Goal: Task Accomplishment & Management: Manage account settings

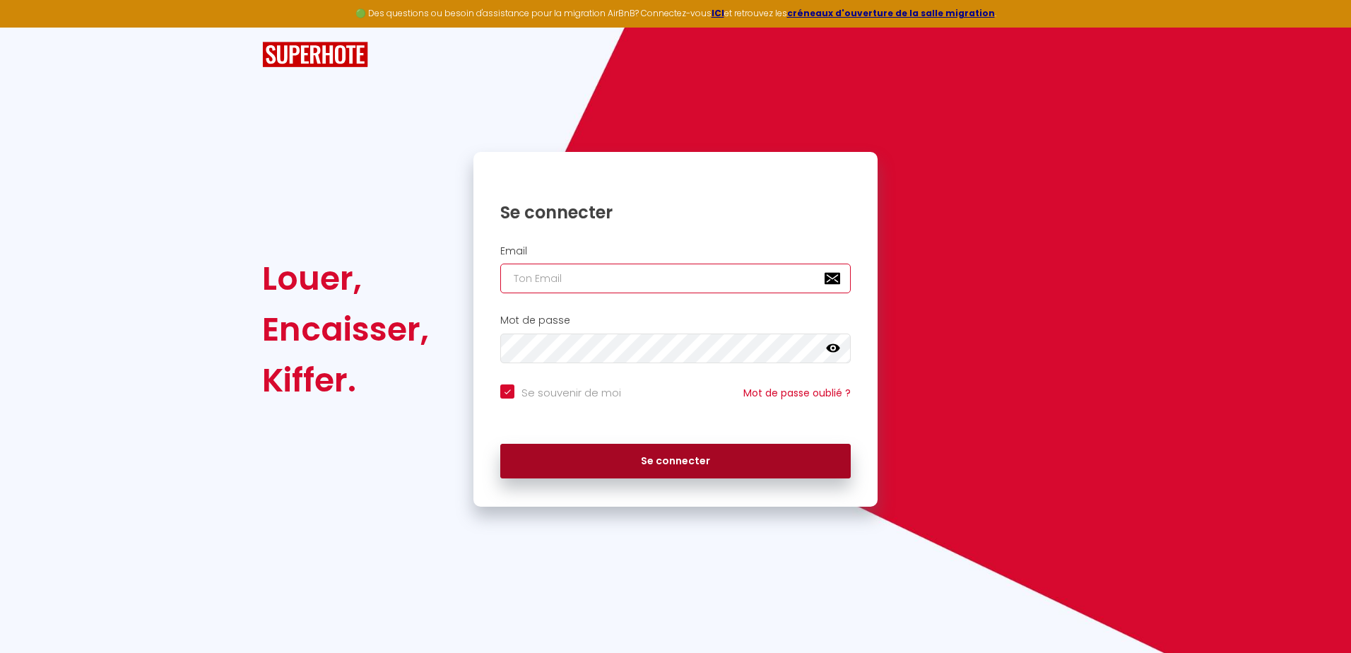
type input "[PERSON_NAME][EMAIL_ADDRESS][DOMAIN_NAME]"
click at [631, 452] on button "Se connecter" at bounding box center [675, 461] width 351 height 35
checkbox input "true"
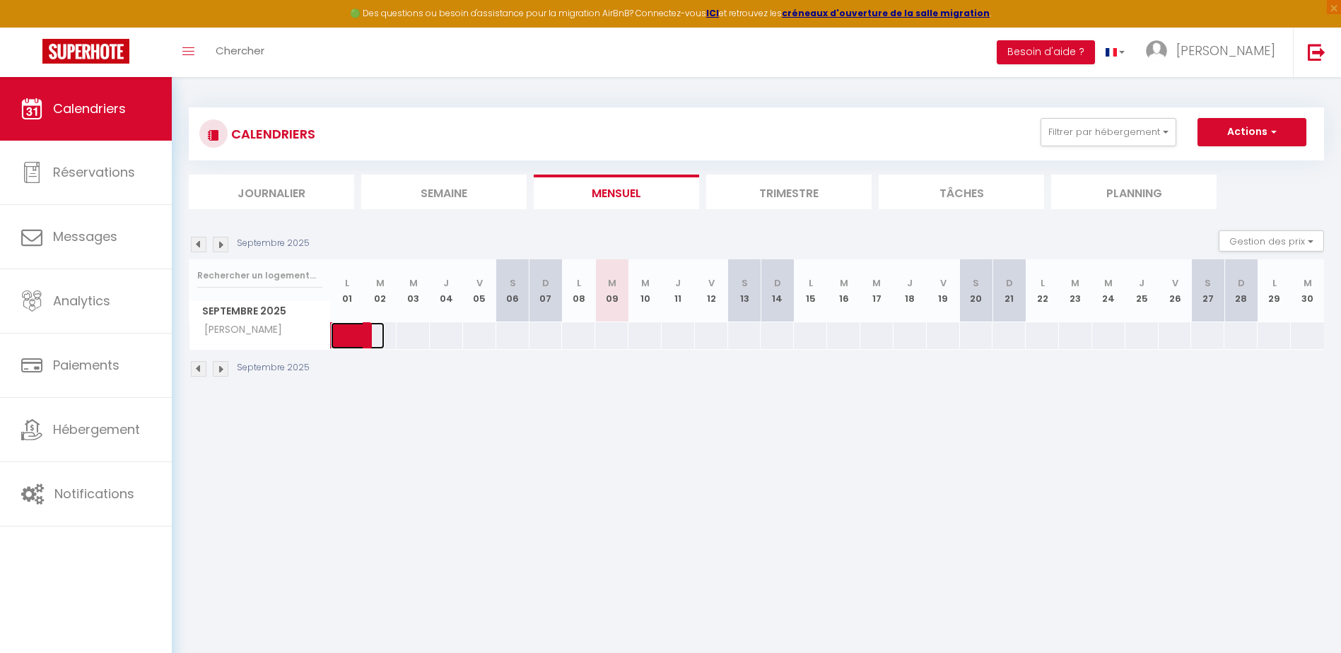
click at [354, 326] on span at bounding box center [368, 335] width 33 height 27
select select "OK"
select select "KO"
select select "0"
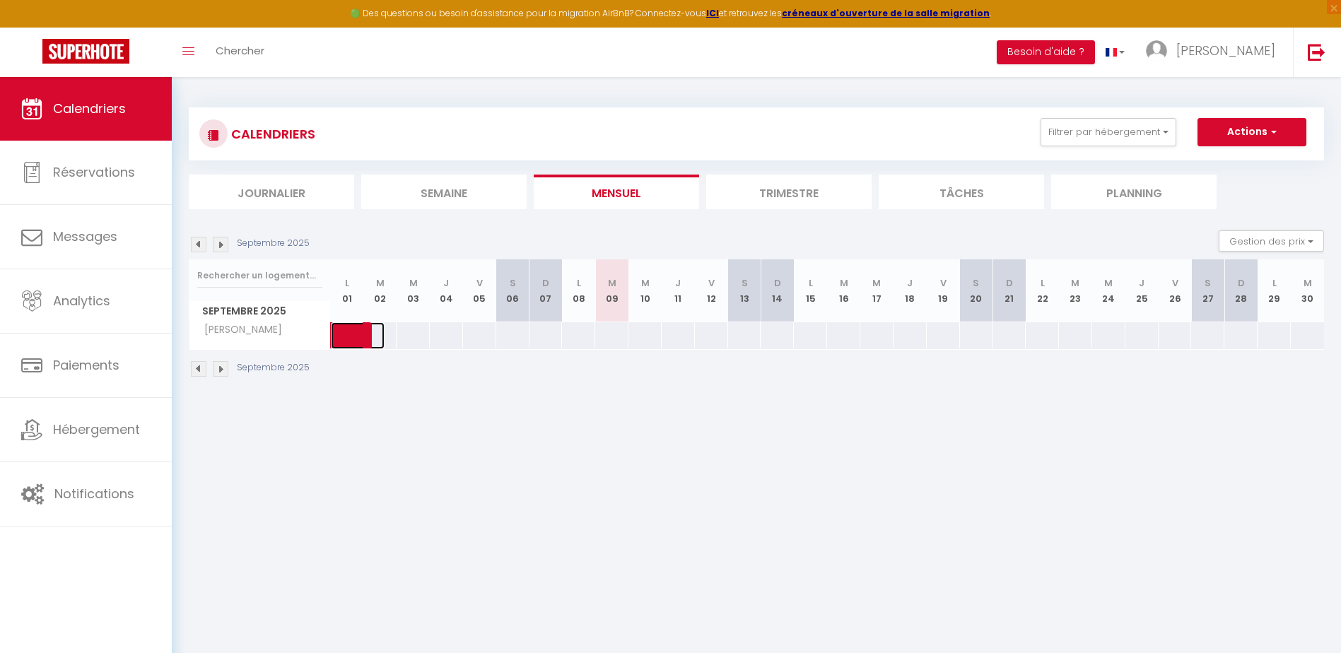
select select "1"
select select
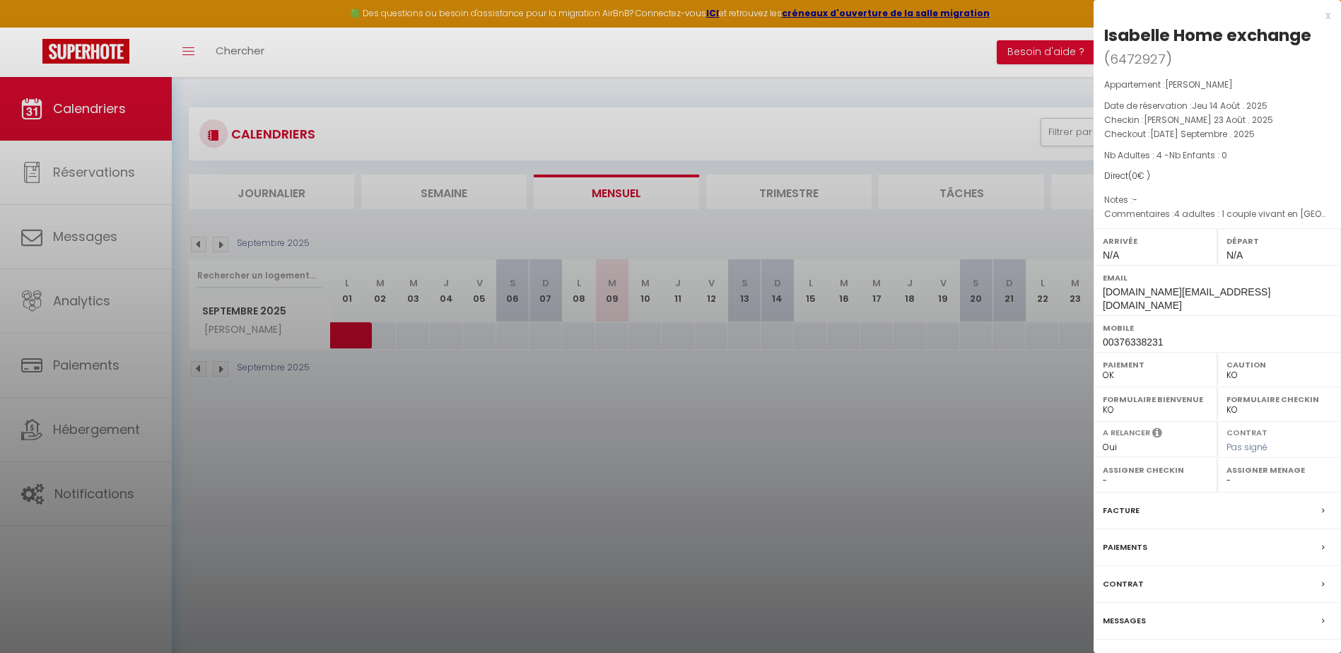
click at [1237, 652] on link "Détails de la réservation" at bounding box center [1217, 664] width 204 height 18
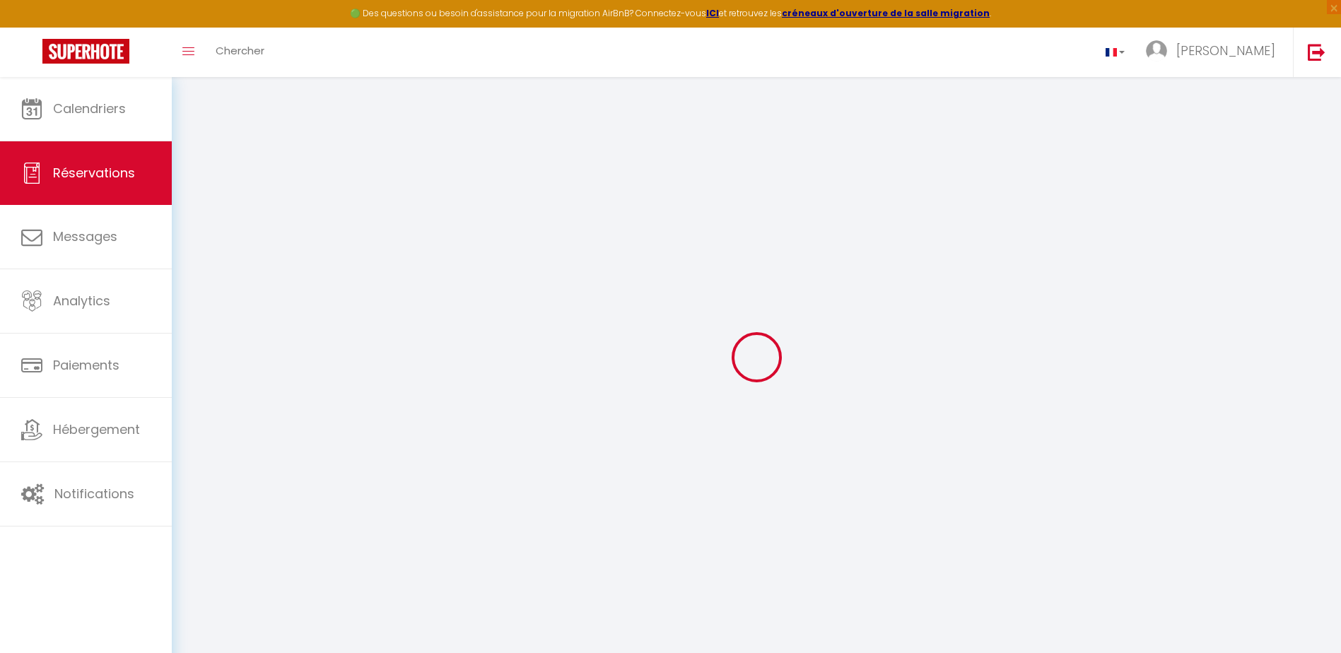
select select
checkbox input "false"
type textarea "4 adultes : 1 couple vivant en [GEOGRAPHIC_DATA] (andorre) et ses parents vivan…"
select select
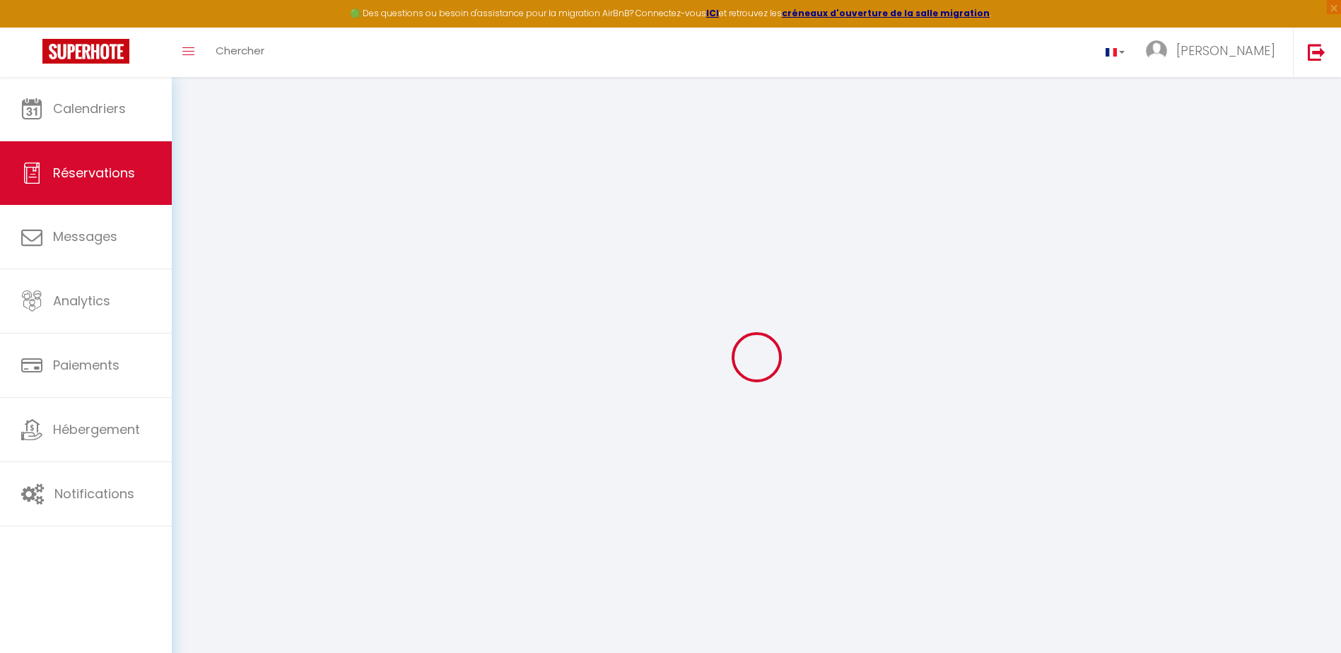
select select
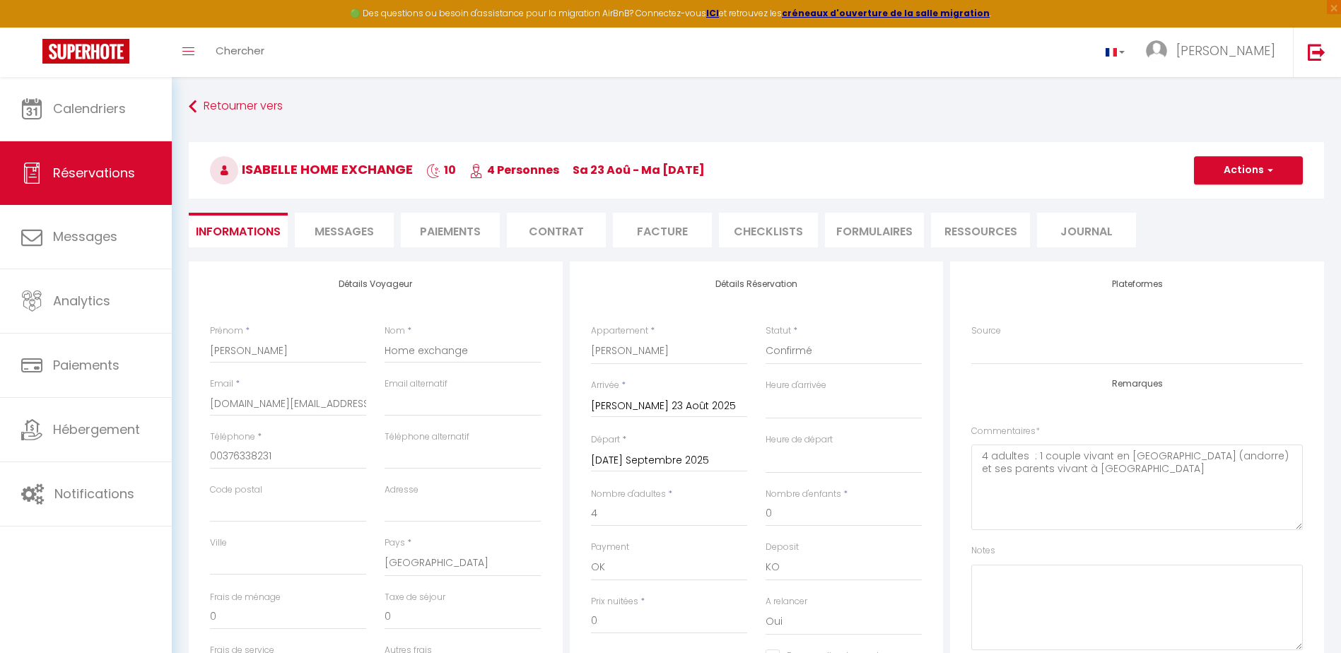
checkbox input "false"
select select
click at [350, 227] on span "Messages" at bounding box center [344, 231] width 59 height 16
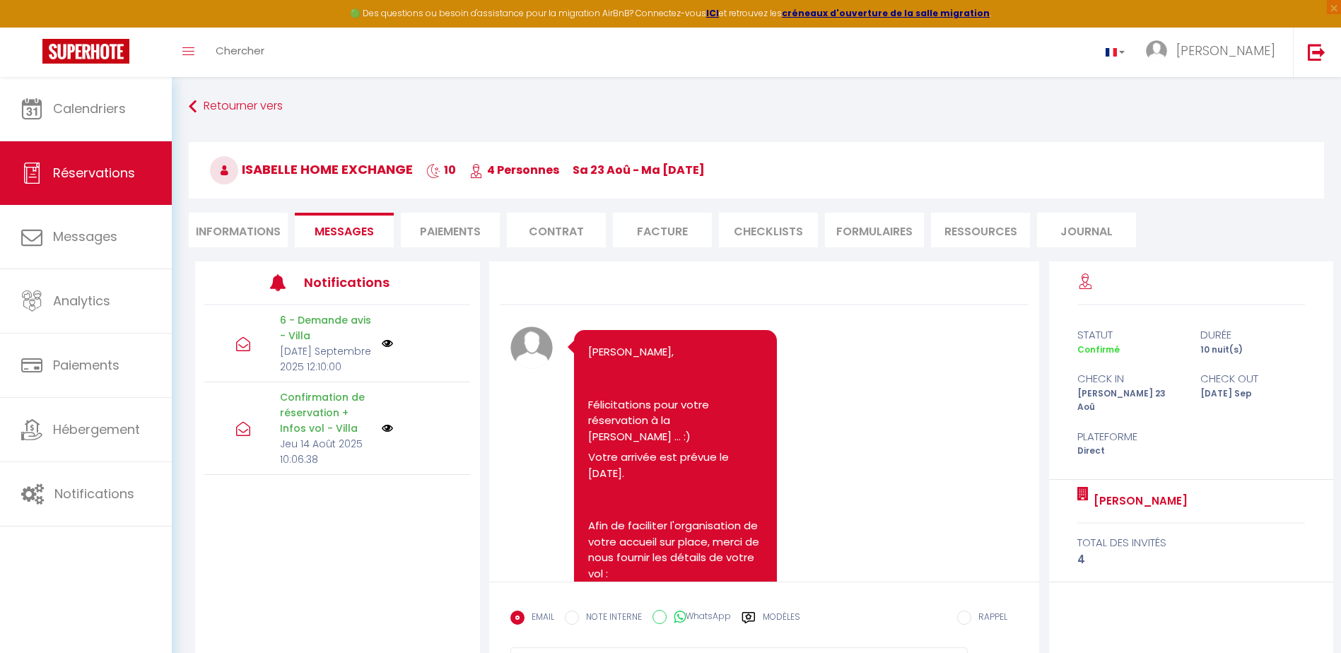
click at [458, 227] on li "Paiements" at bounding box center [450, 230] width 99 height 35
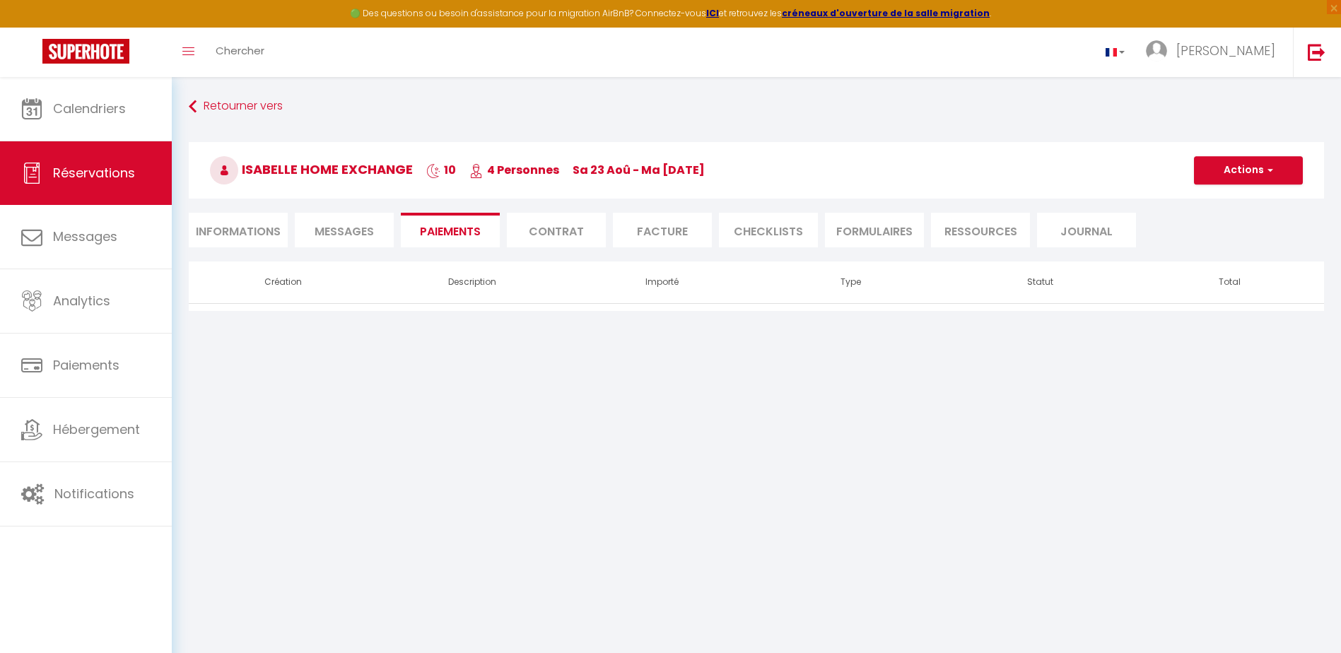
click at [567, 227] on li "Contrat" at bounding box center [556, 230] width 99 height 35
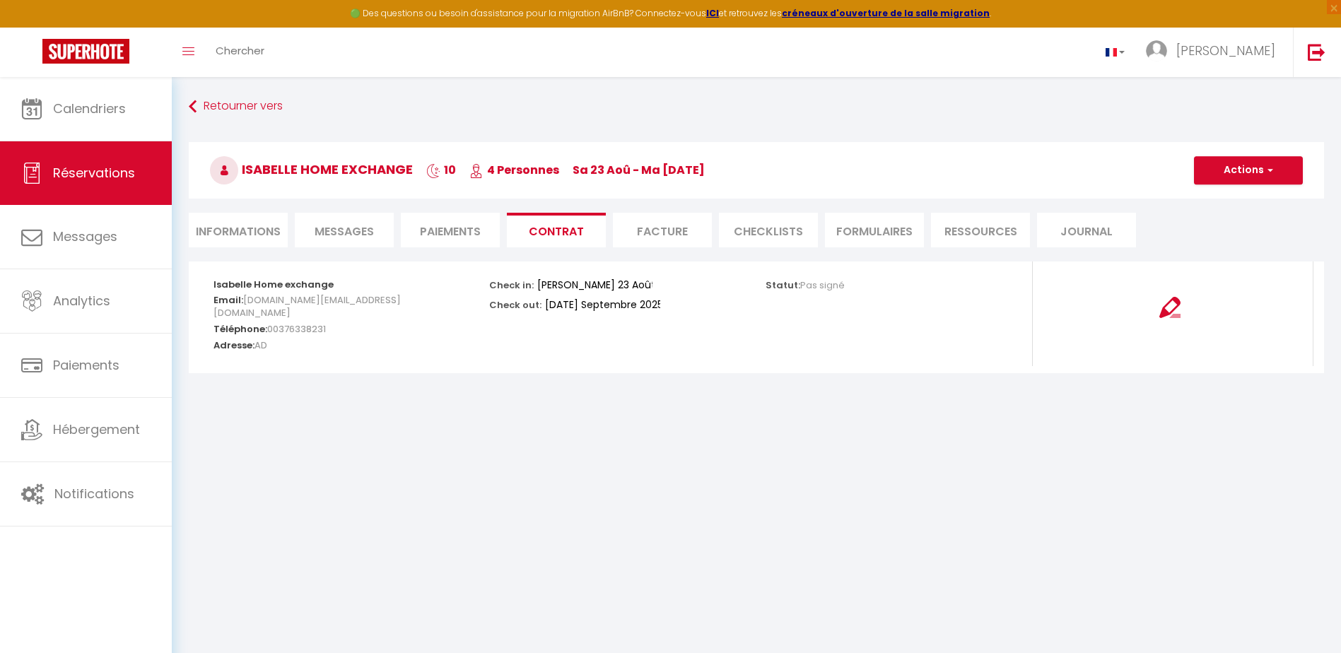
click at [776, 227] on li "CHECKLISTS" at bounding box center [768, 230] width 99 height 35
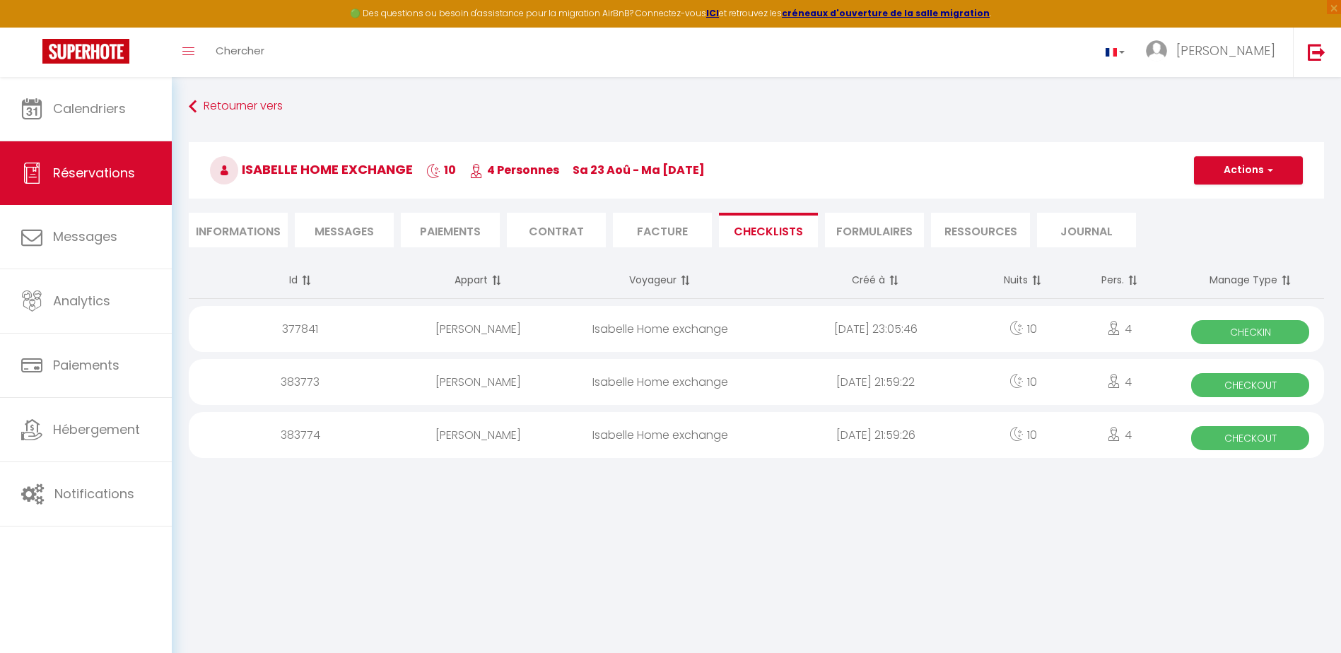
click at [730, 339] on div "Isabelle Home exchange" at bounding box center [660, 329] width 216 height 46
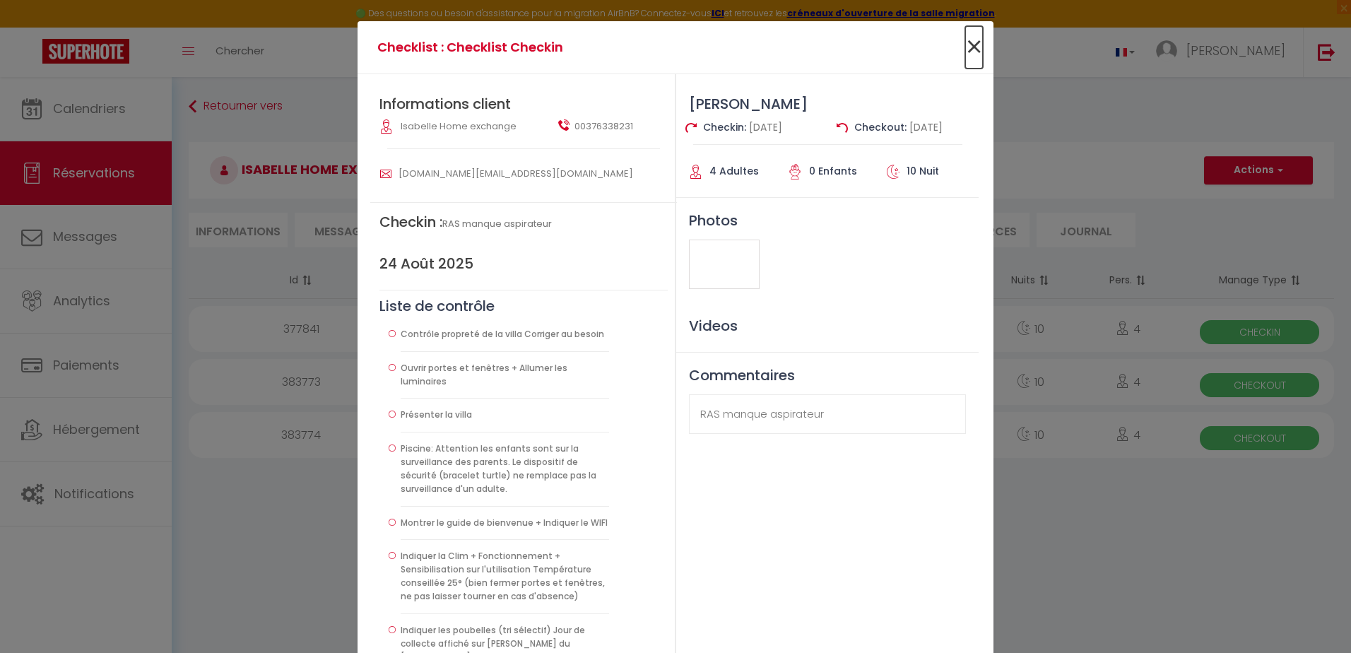
click at [975, 48] on span "×" at bounding box center [975, 47] width 18 height 42
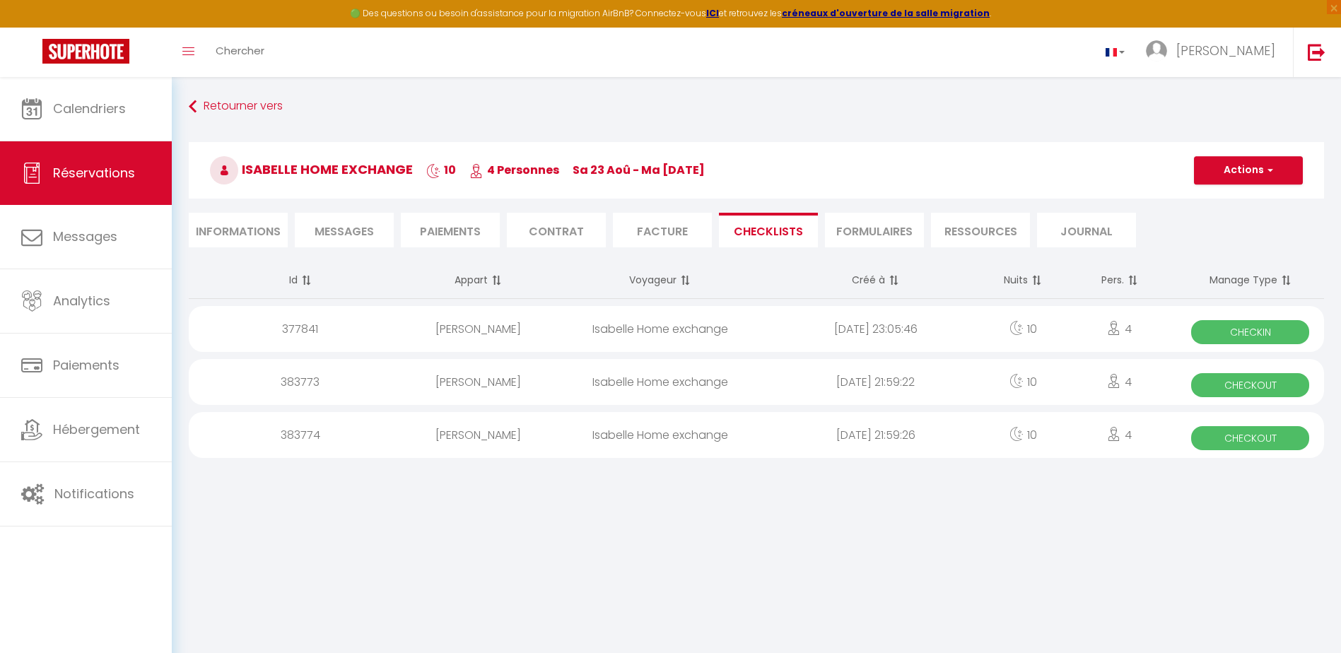
click at [701, 373] on div "Isabelle Home exchange" at bounding box center [660, 382] width 216 height 46
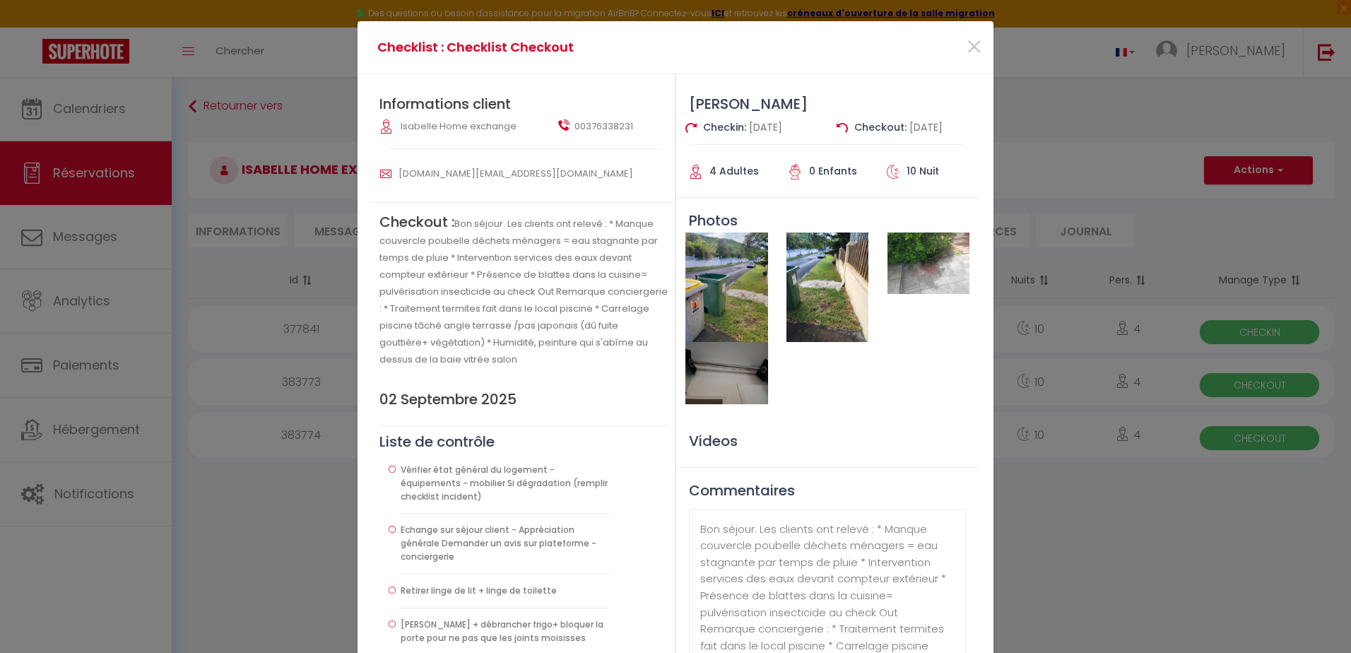
click at [712, 299] on img at bounding box center [727, 288] width 82 height 110
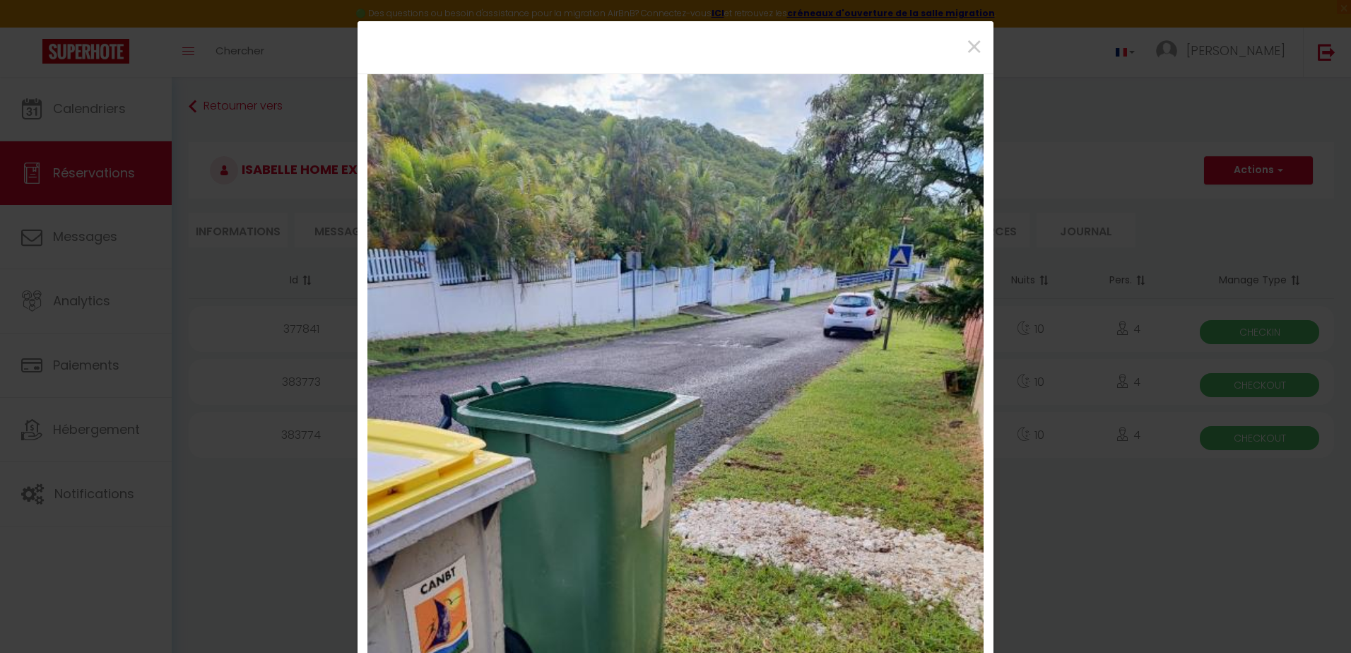
click at [983, 39] on div "×" at bounding box center [676, 47] width 636 height 52
click at [966, 45] on span "×" at bounding box center [975, 47] width 18 height 42
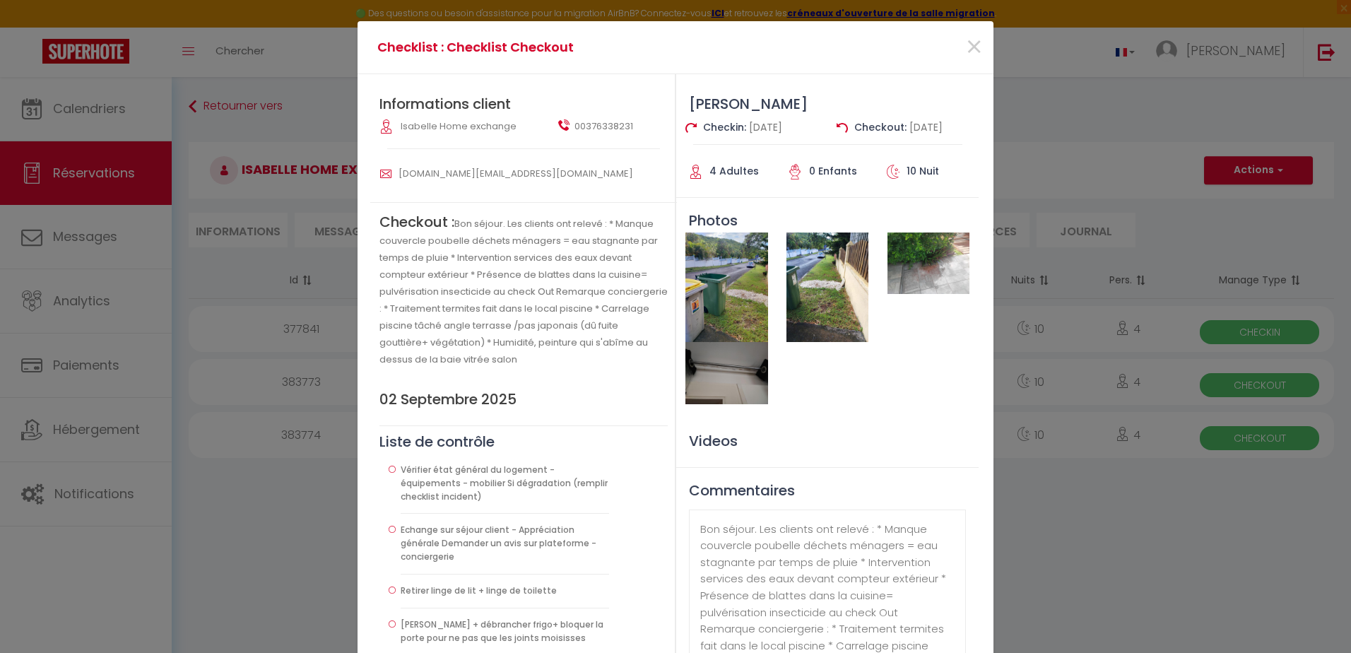
click at [815, 272] on img at bounding box center [828, 288] width 82 height 110
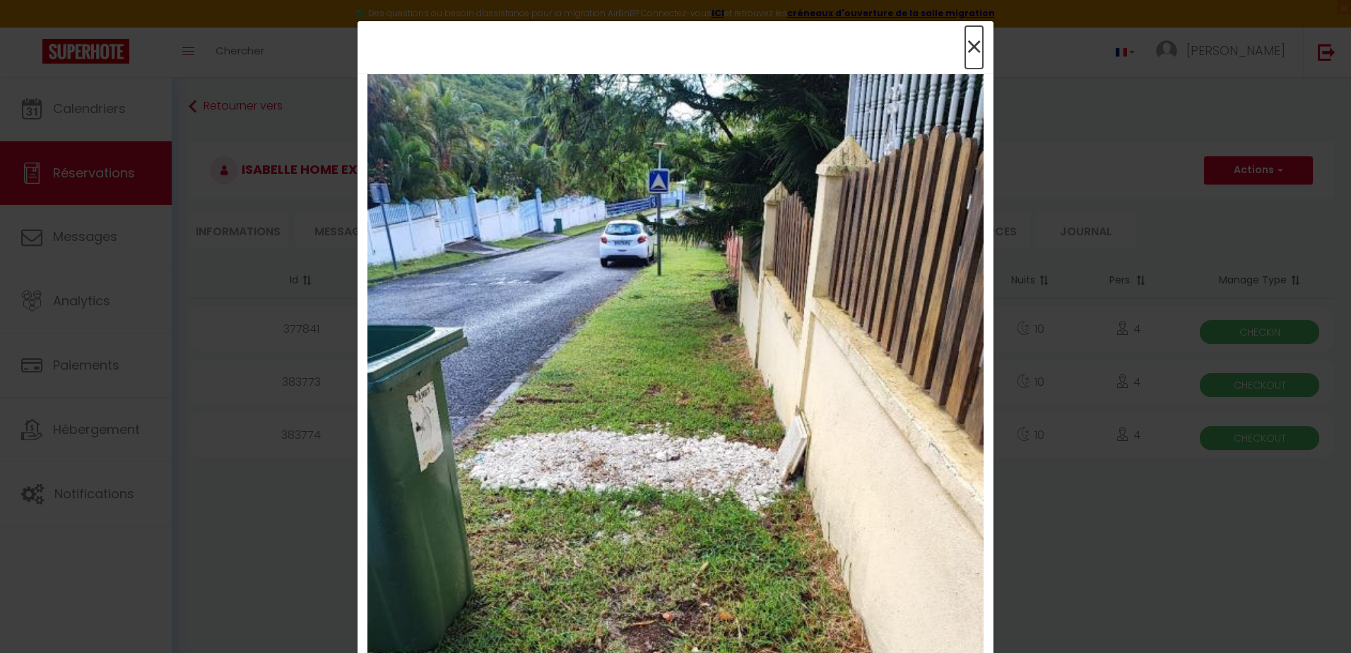
click at [973, 54] on span "×" at bounding box center [975, 47] width 18 height 42
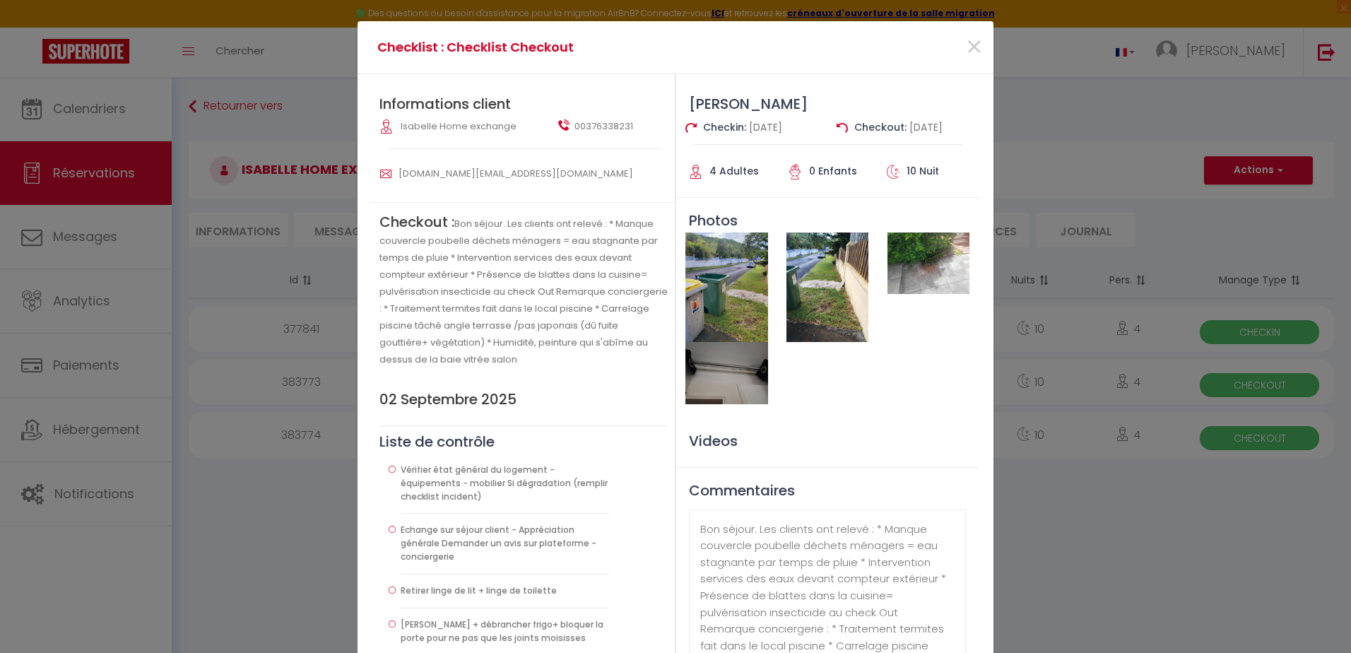
click at [949, 271] on img at bounding box center [929, 263] width 82 height 61
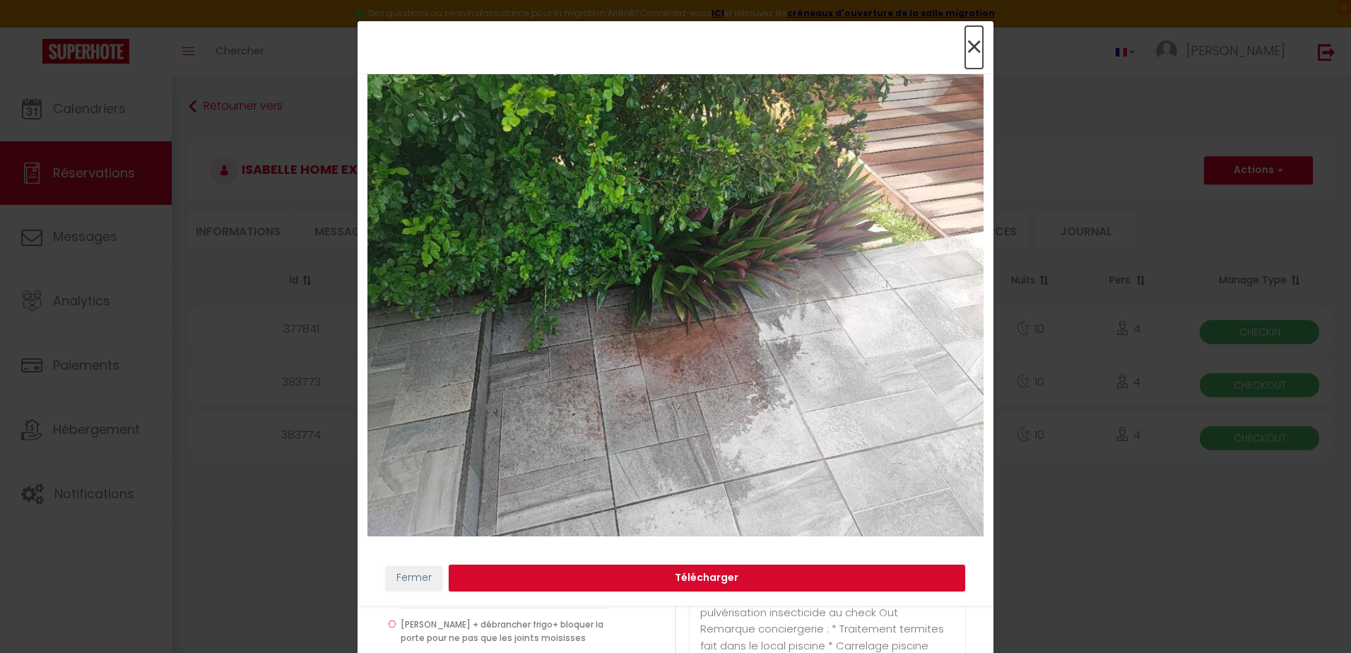
click at [979, 39] on span "×" at bounding box center [975, 47] width 18 height 42
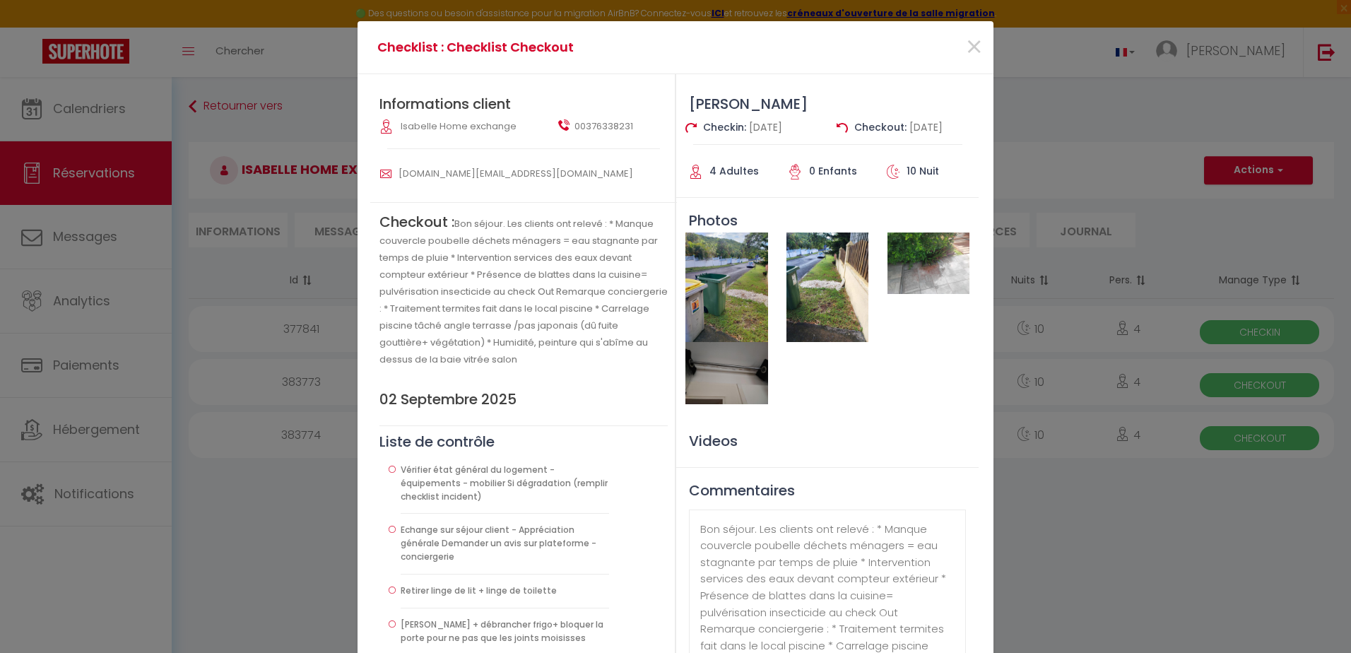
click at [725, 382] on img at bounding box center [727, 372] width 82 height 61
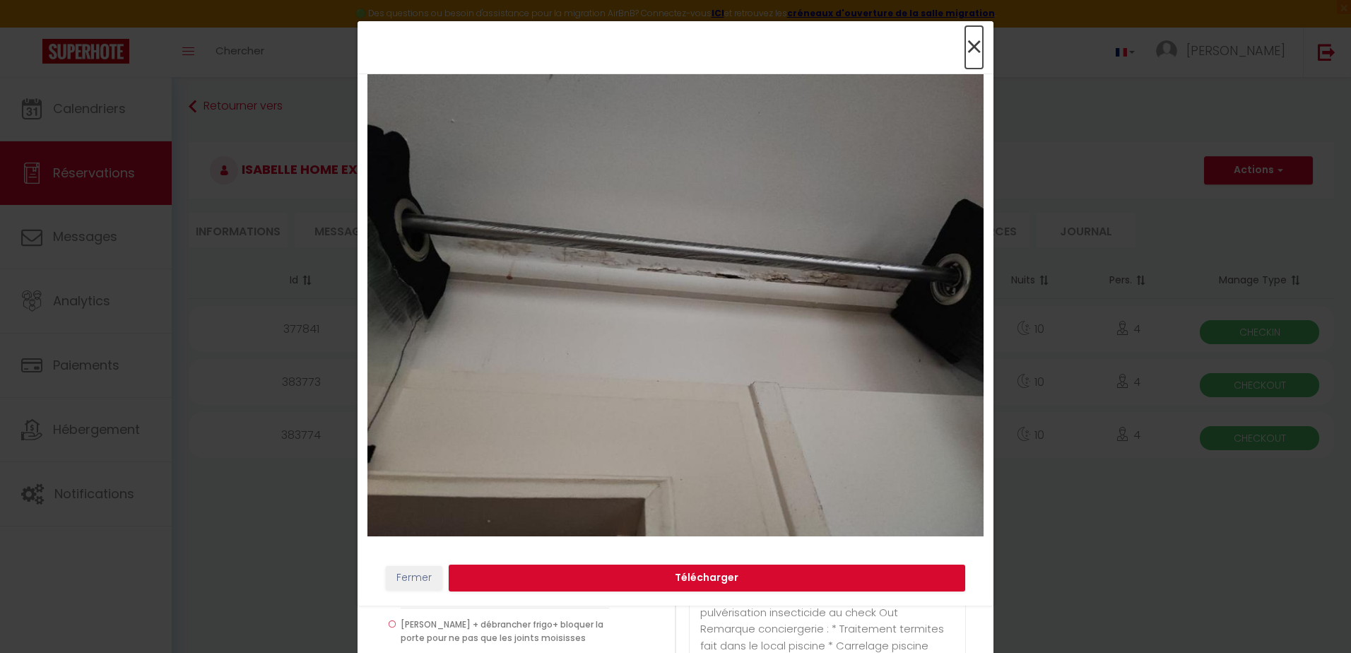
click at [970, 39] on span "×" at bounding box center [975, 47] width 18 height 42
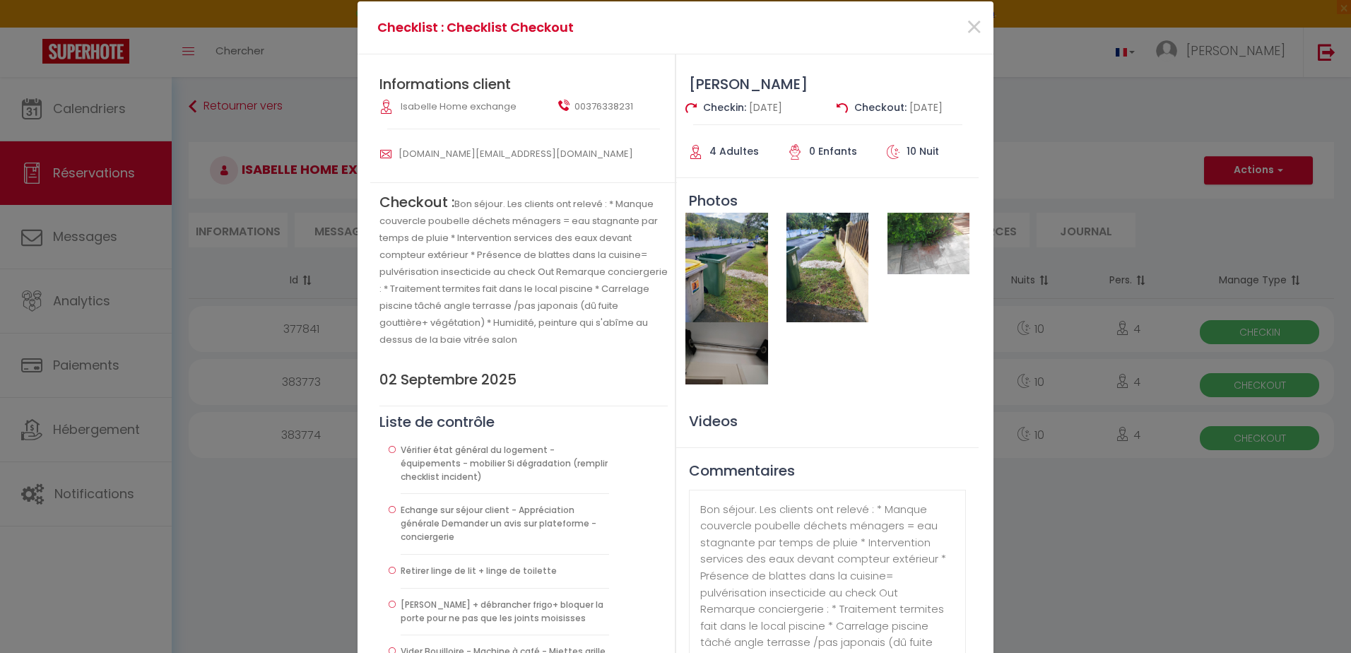
scroll to position [18, 0]
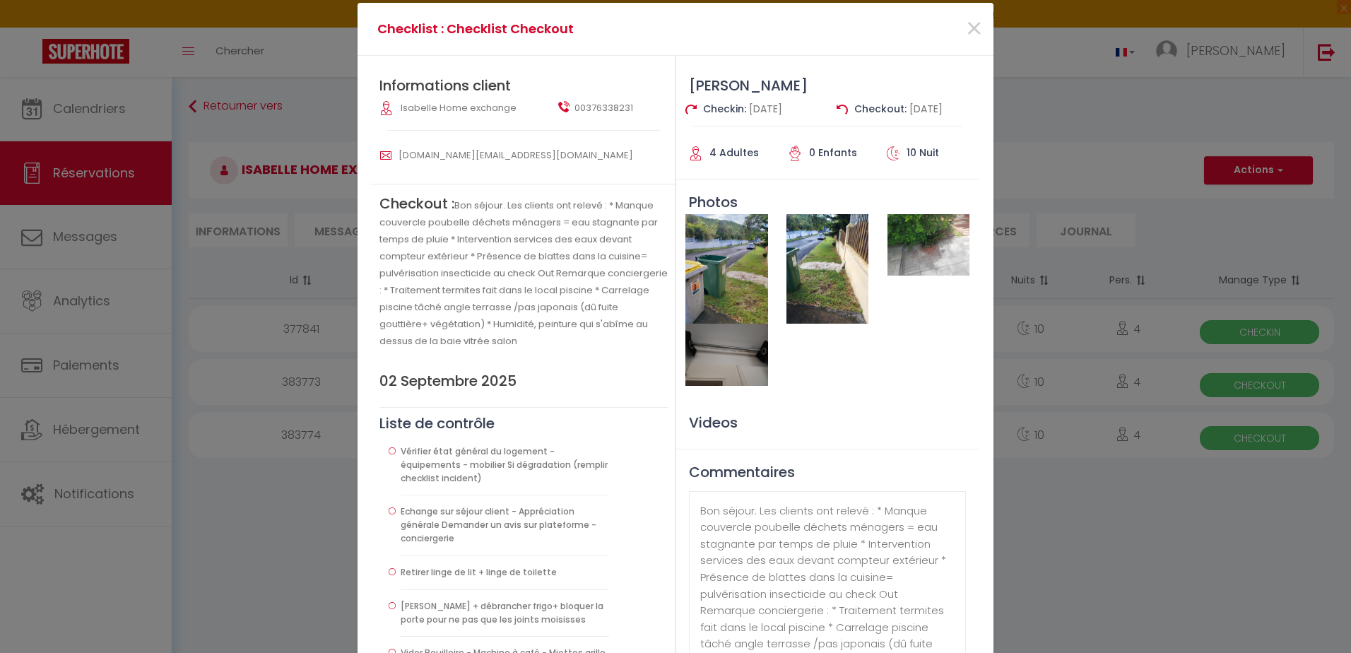
click at [715, 372] on img at bounding box center [727, 354] width 82 height 61
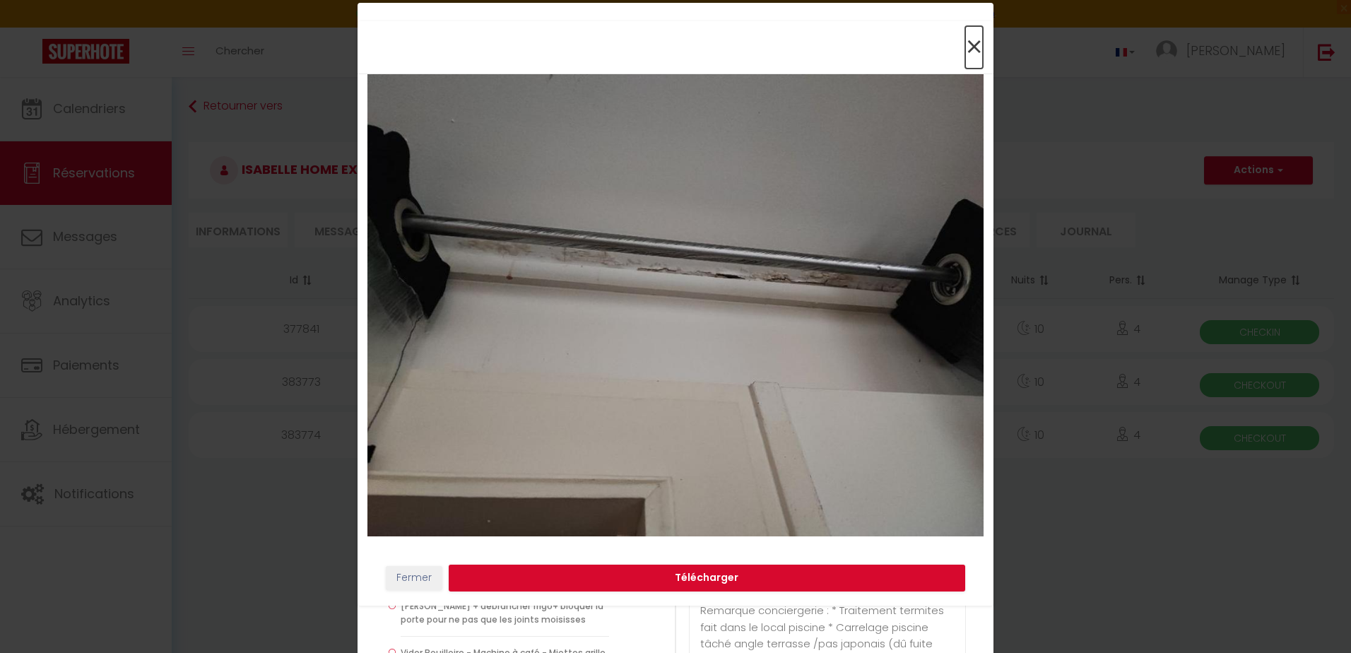
click at [979, 47] on span "×" at bounding box center [975, 47] width 18 height 42
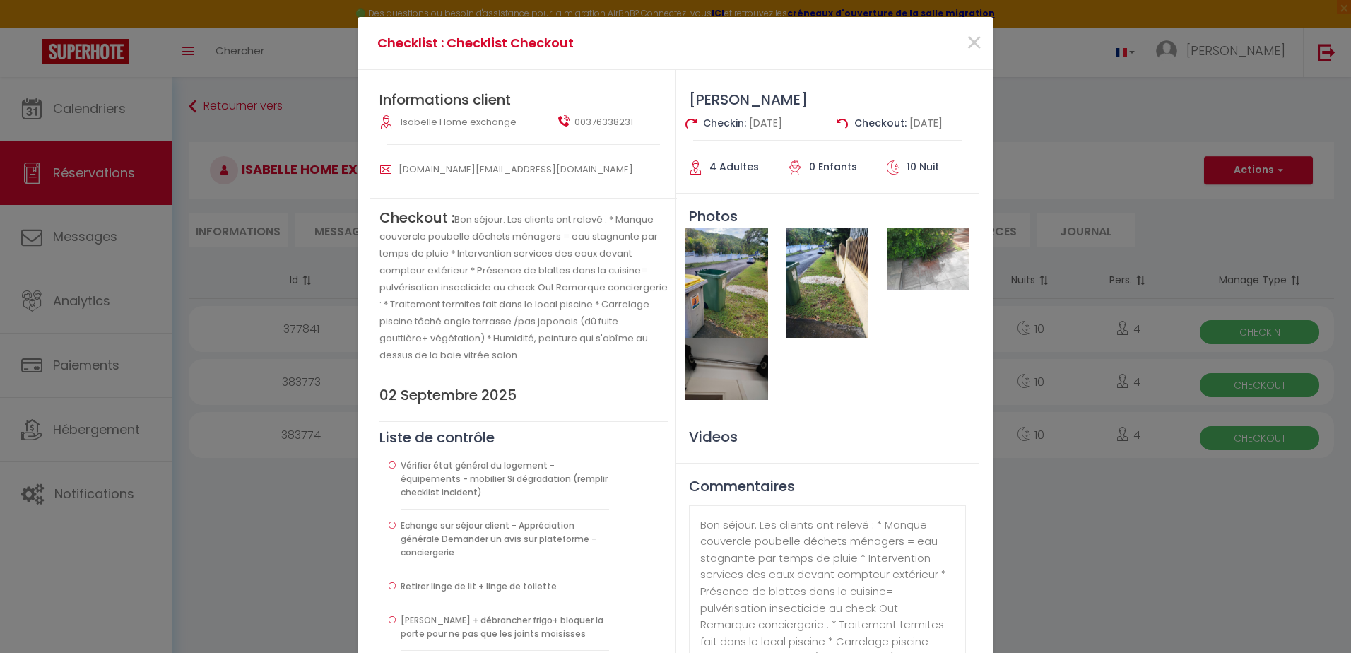
scroll to position [0, 0]
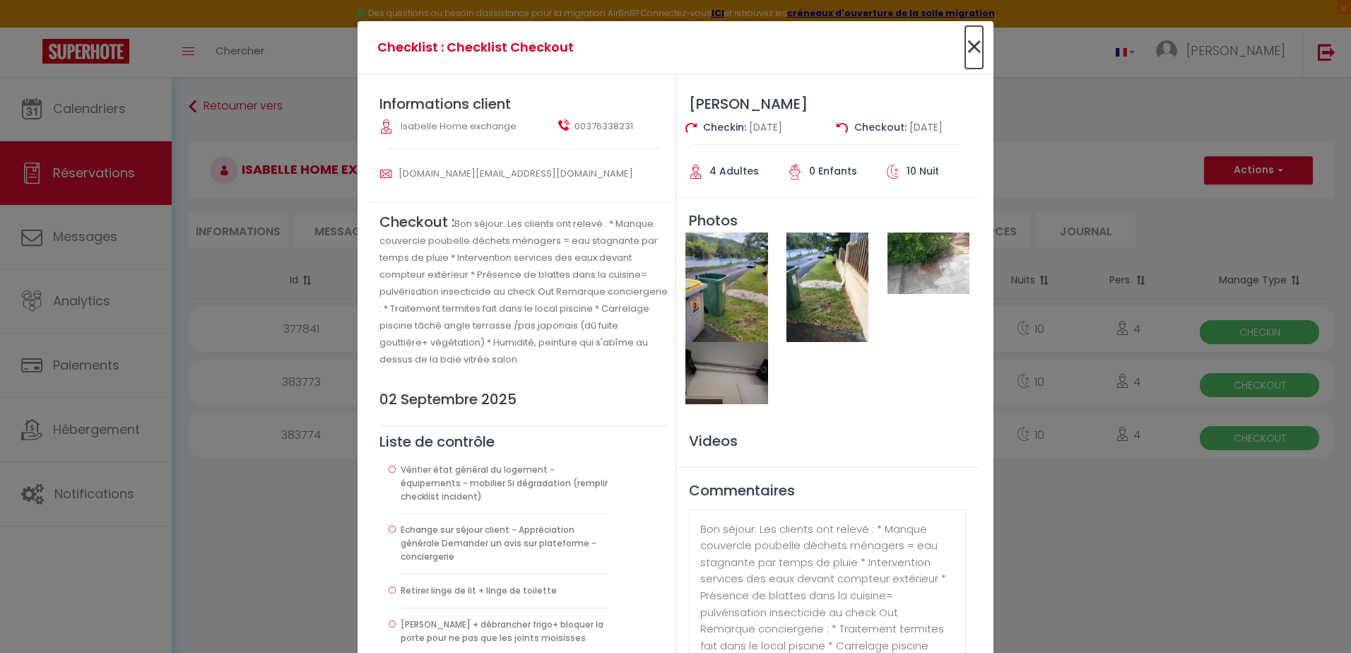
click at [967, 47] on span "×" at bounding box center [975, 47] width 18 height 42
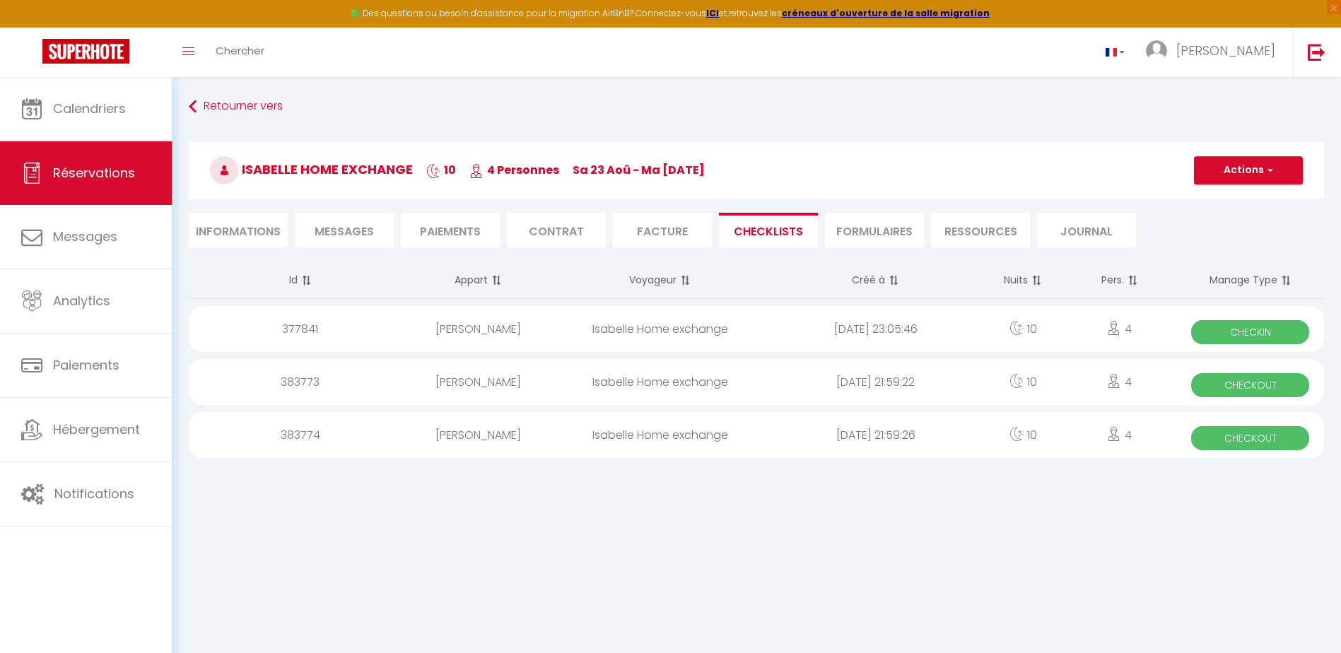
click at [720, 434] on div "Isabelle Home exchange" at bounding box center [660, 435] width 216 height 46
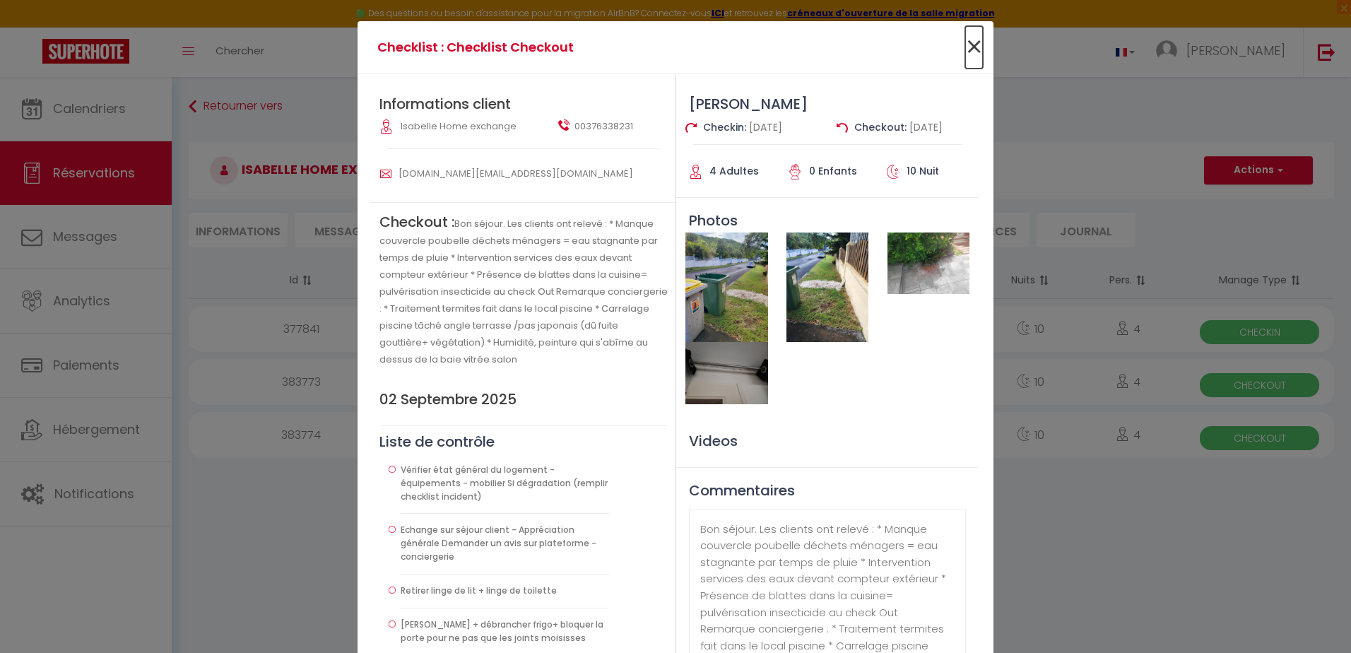
click at [976, 46] on span "×" at bounding box center [975, 47] width 18 height 42
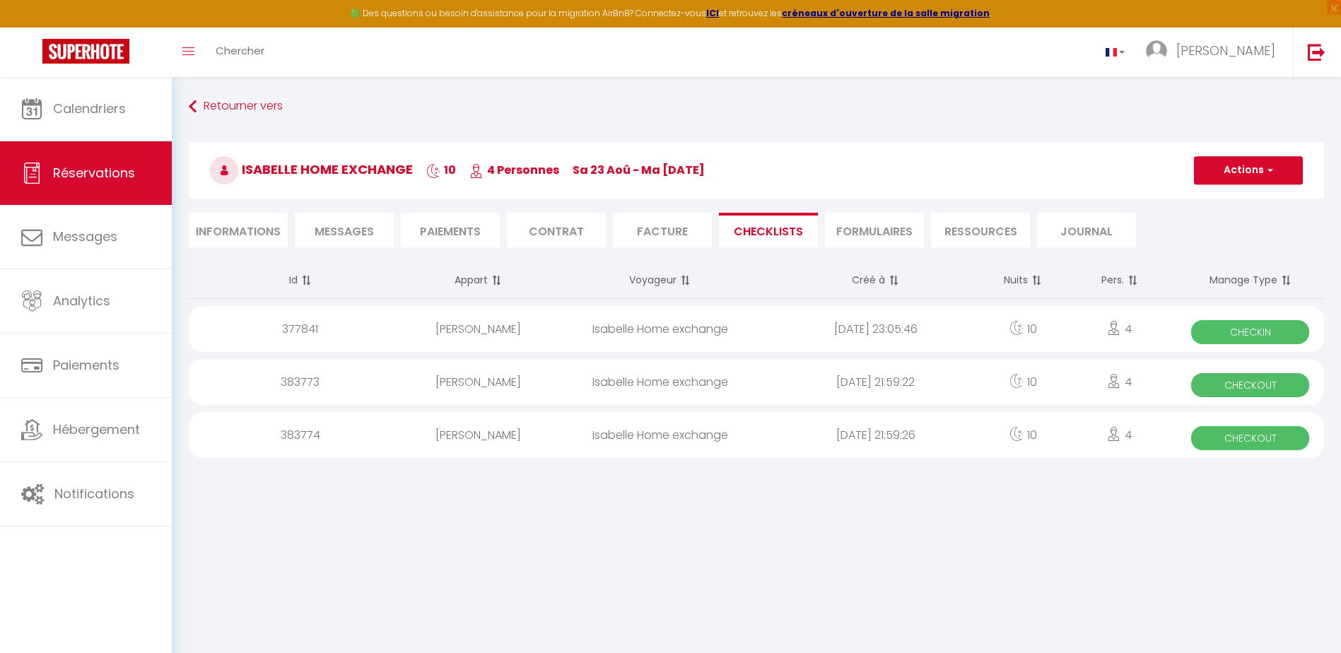
click at [769, 380] on div "[DATE] 21:59:22" at bounding box center [876, 382] width 216 height 46
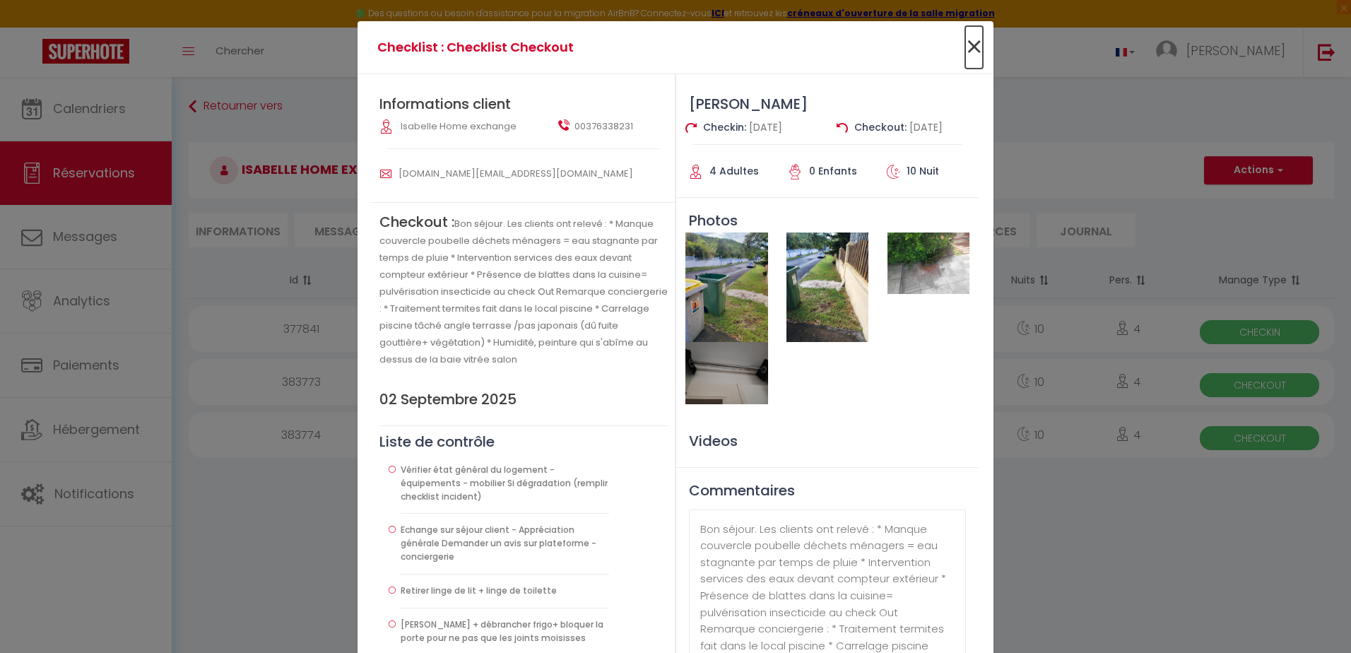
click at [966, 47] on span "×" at bounding box center [975, 47] width 18 height 42
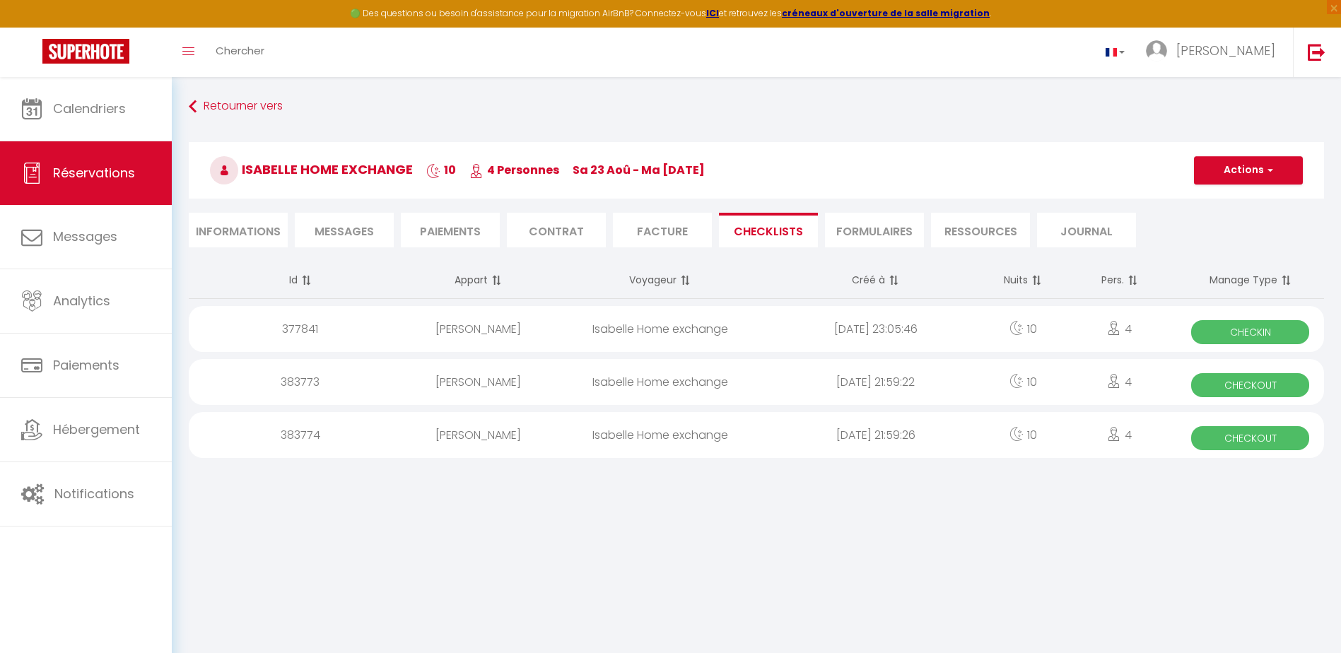
click at [535, 438] on div "[PERSON_NAME]" at bounding box center [478, 435] width 148 height 46
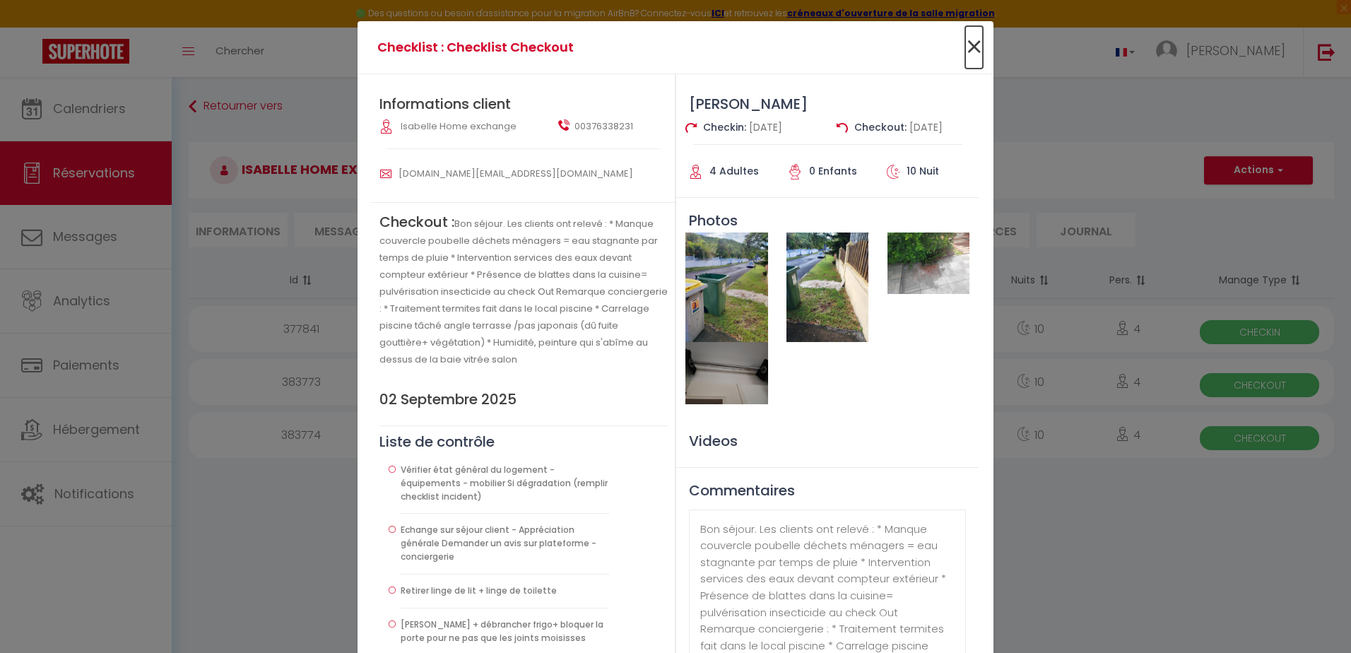
click at [966, 42] on span "×" at bounding box center [975, 47] width 18 height 42
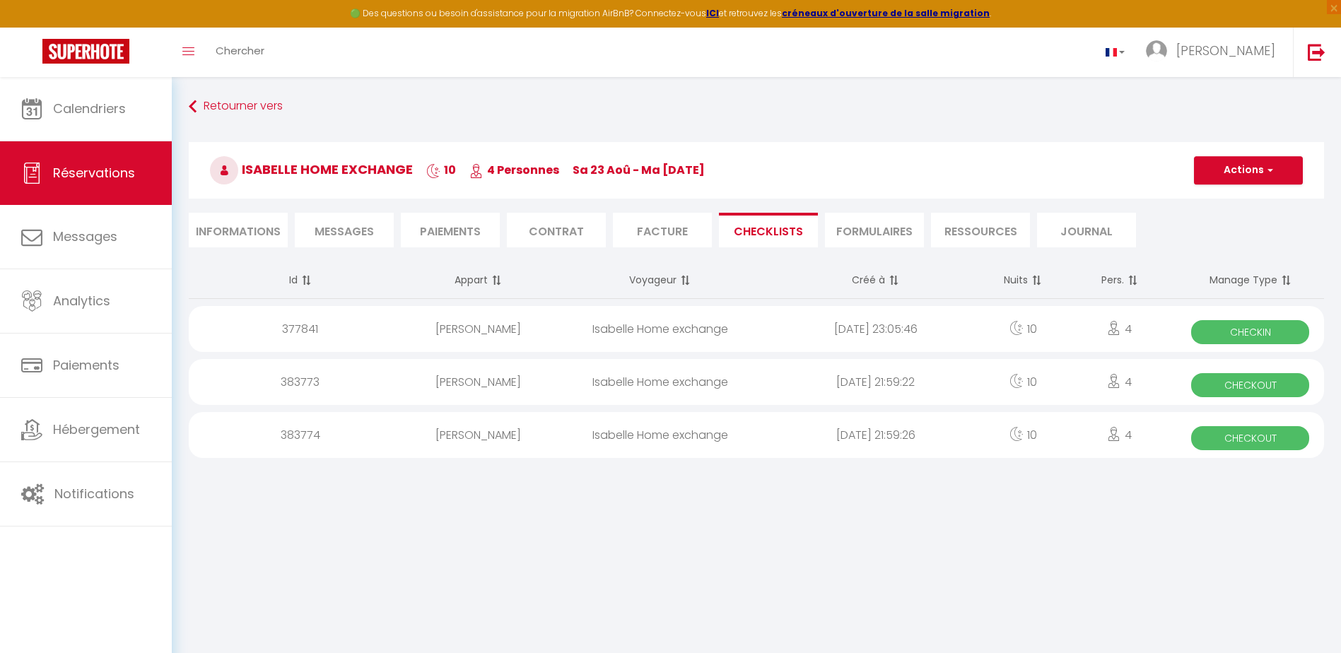
click at [870, 235] on li "FORMULAIRES" at bounding box center [874, 230] width 99 height 35
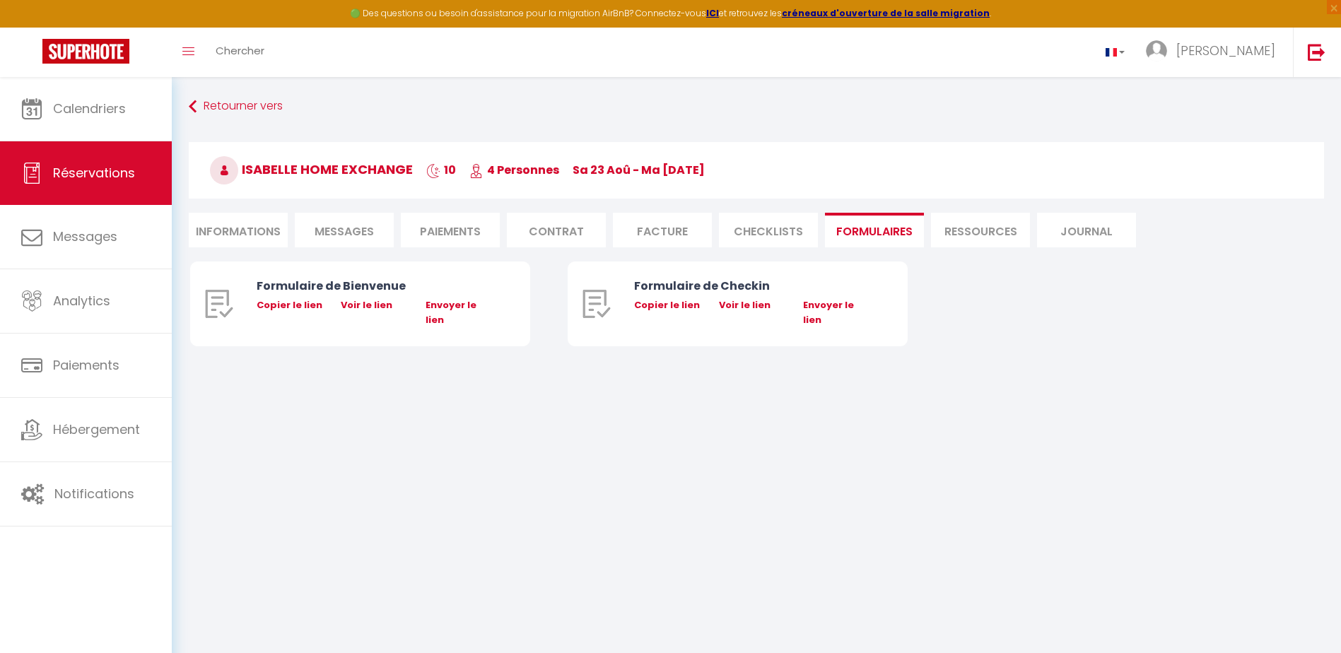
click at [983, 233] on li "Ressources" at bounding box center [980, 230] width 99 height 35
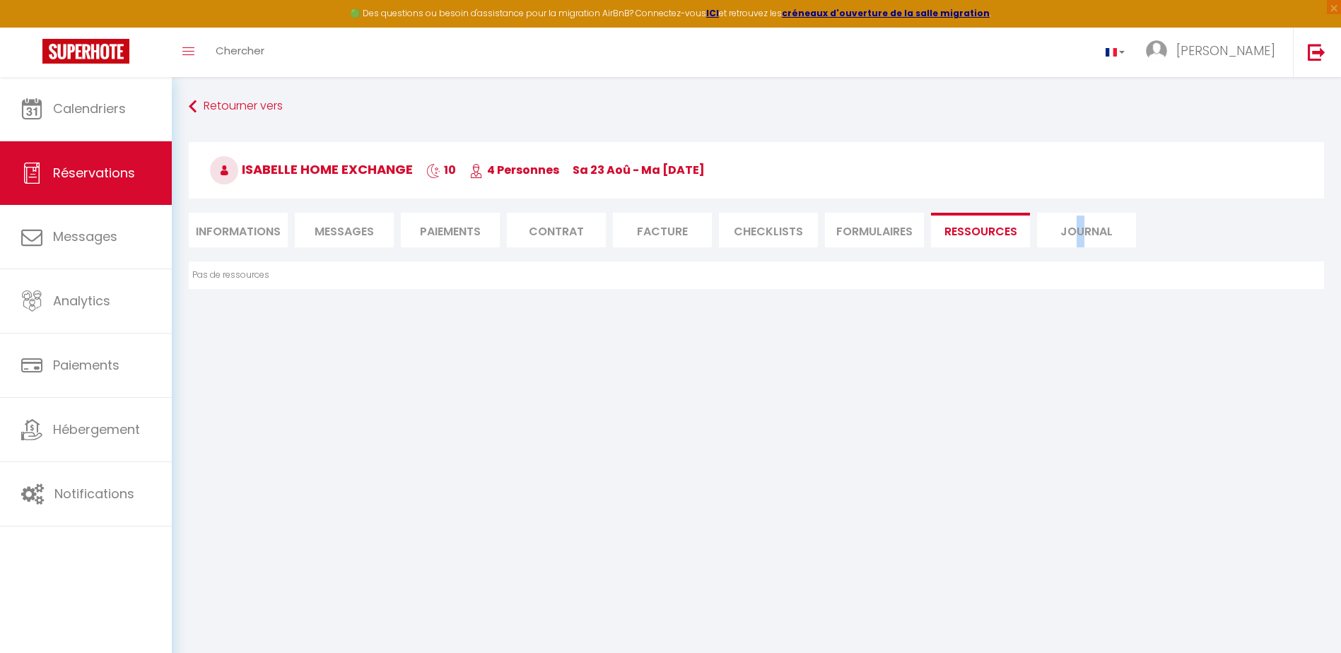
click at [1080, 228] on li "Journal" at bounding box center [1086, 230] width 99 height 35
